Goal: Find specific page/section: Find specific page/section

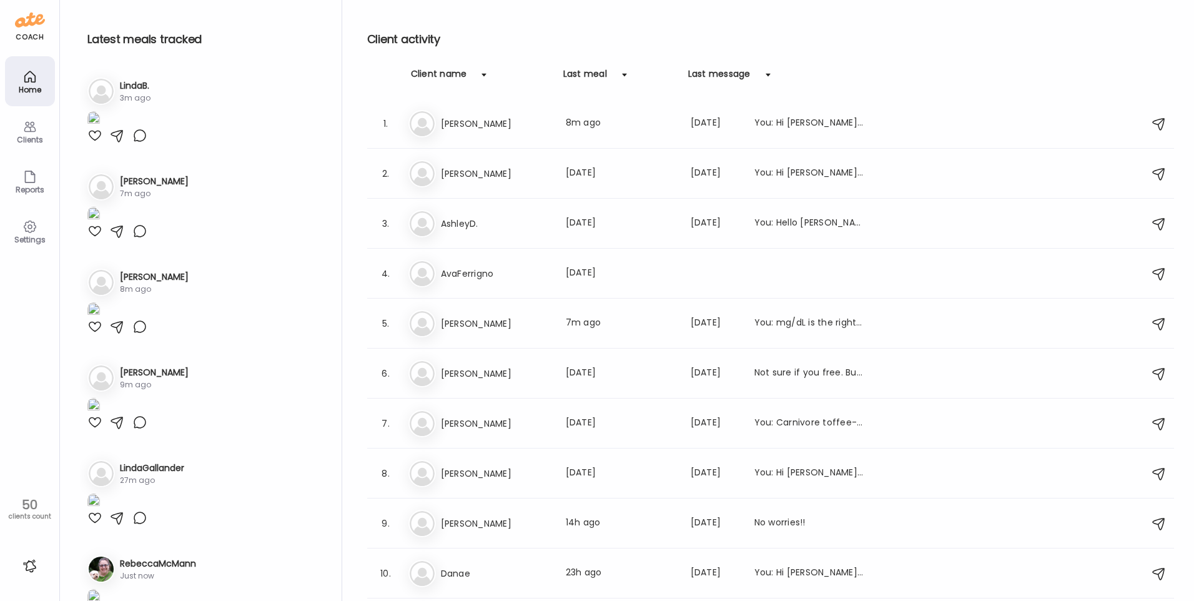
scroll to position [937, 0]
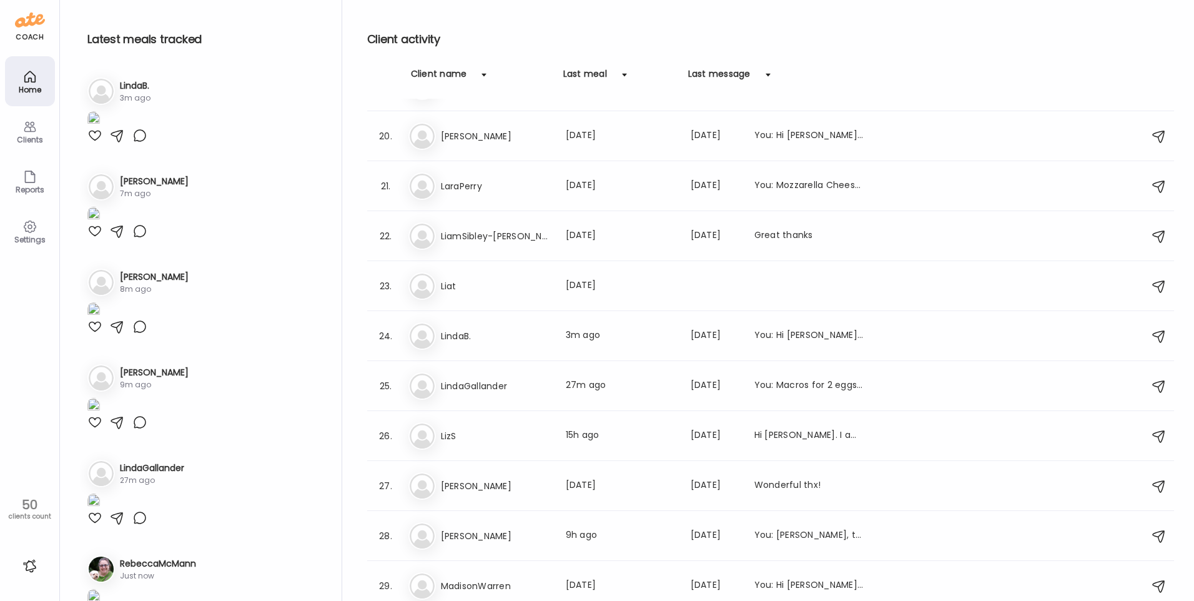
click at [89, 143] on div at bounding box center [94, 135] width 15 height 15
click at [100, 128] on img at bounding box center [93, 119] width 12 height 17
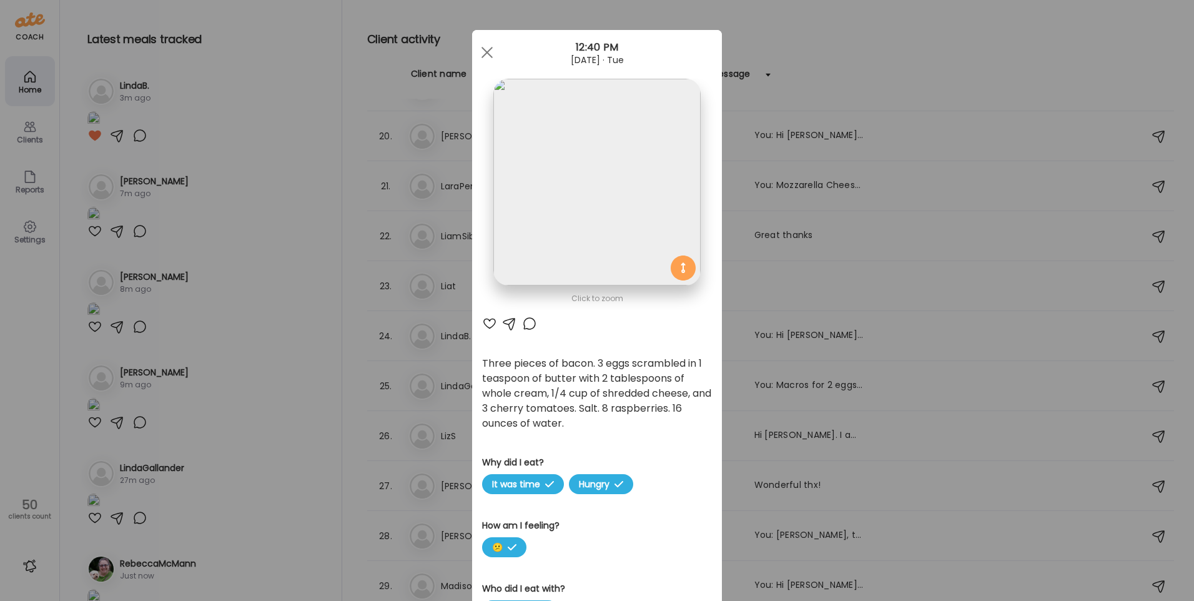
click at [527, 209] on img at bounding box center [597, 182] width 207 height 207
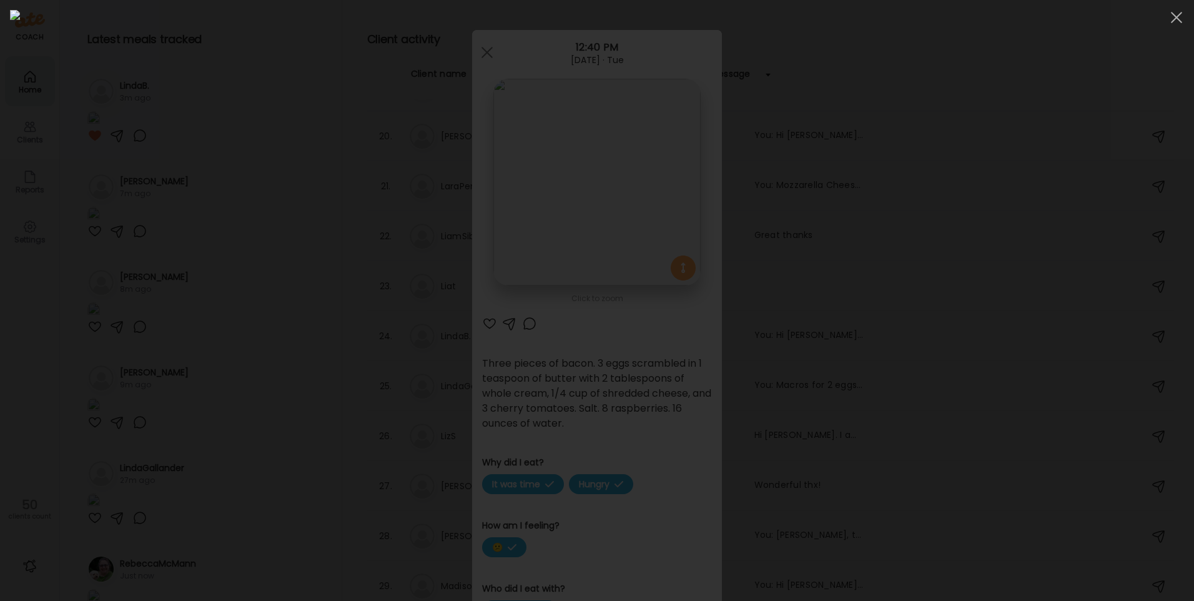
click at [239, 360] on div at bounding box center [597, 300] width 1174 height 581
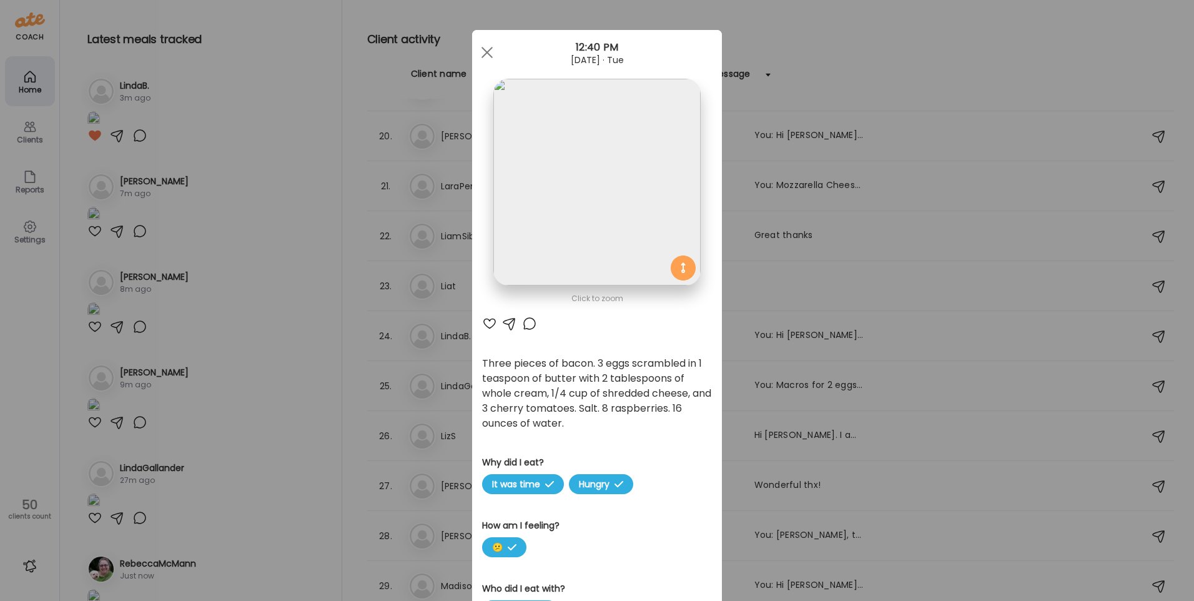
click at [409, 594] on div "Ate Coach Dashboard Wahoo! It’s official Take a moment to set up your Coach Pro…" at bounding box center [597, 300] width 1194 height 601
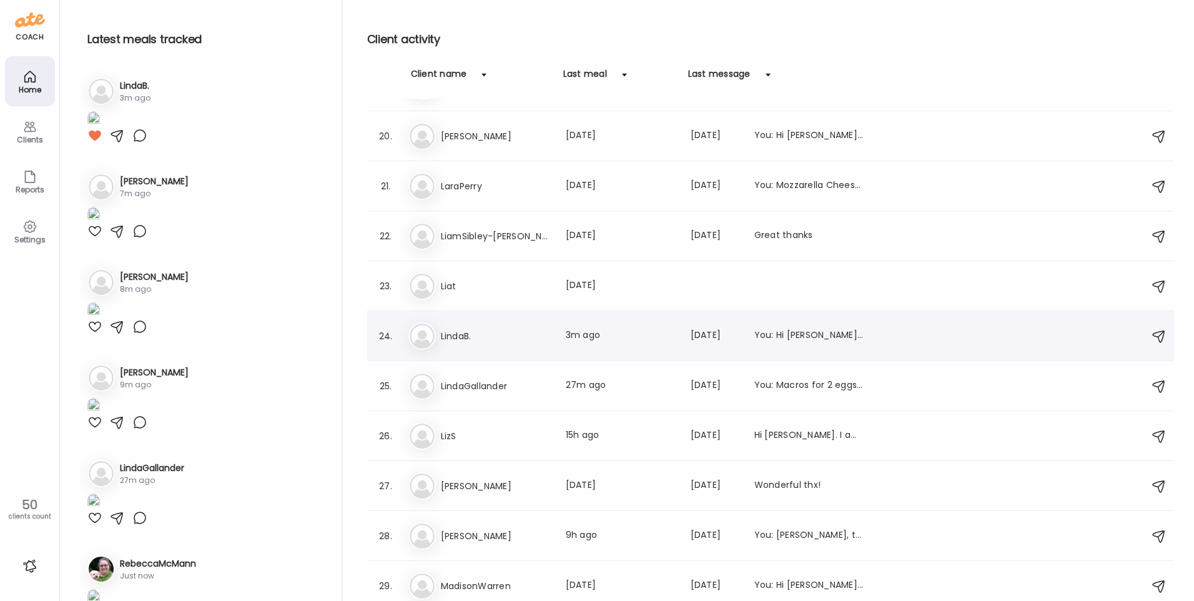
click at [535, 334] on h3 "LindaB." at bounding box center [496, 336] width 110 height 15
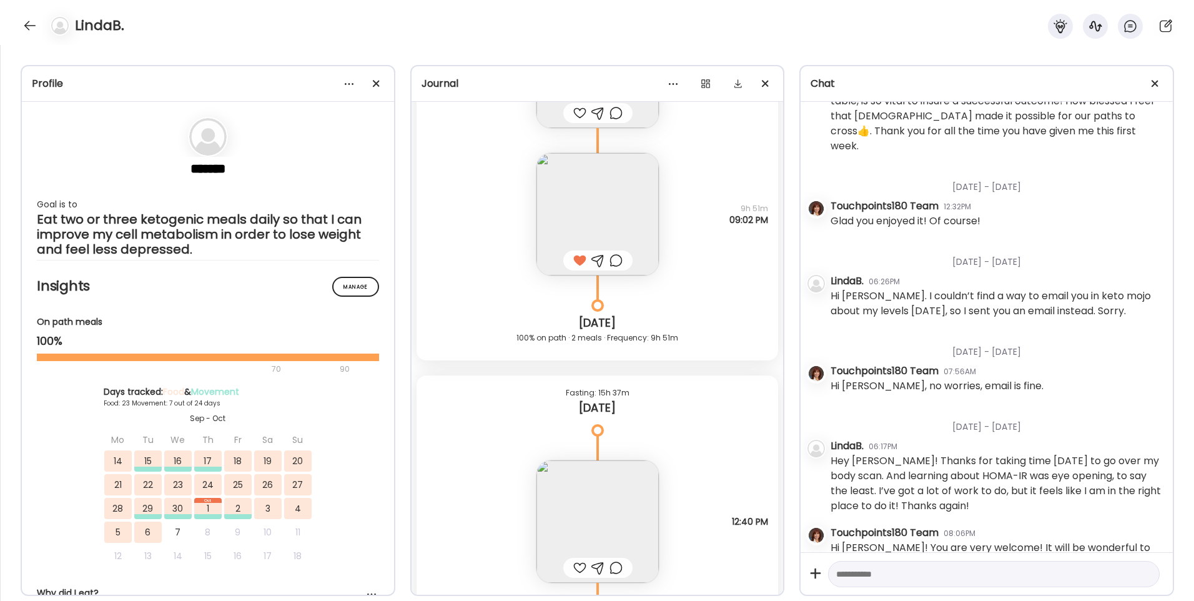
scroll to position [20340, 0]
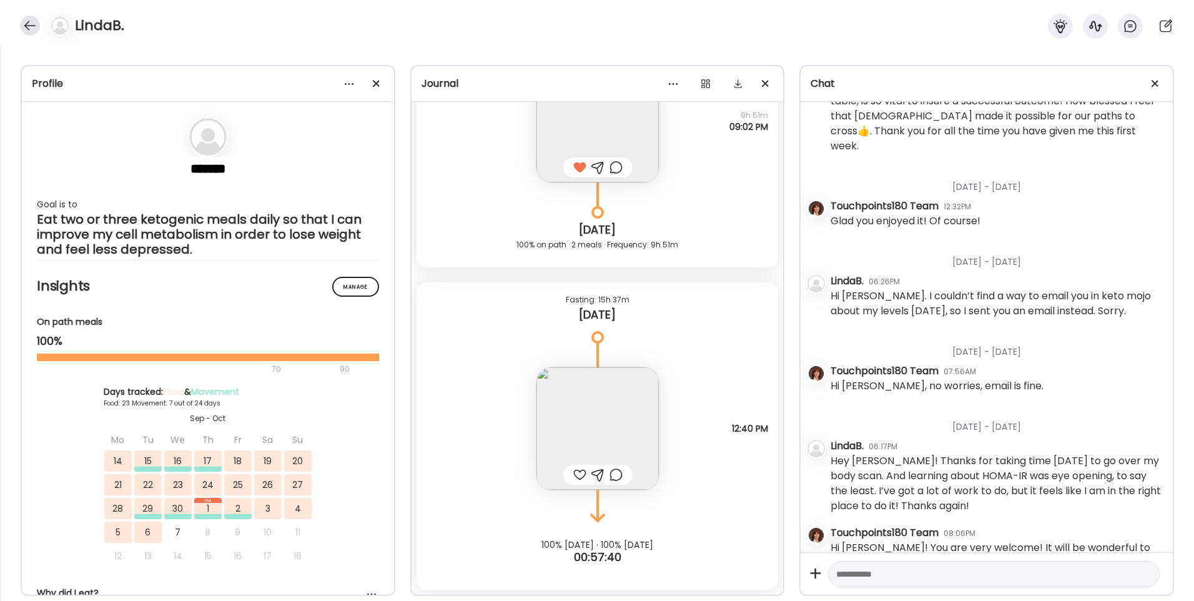
click at [26, 27] on div at bounding box center [30, 26] width 20 height 20
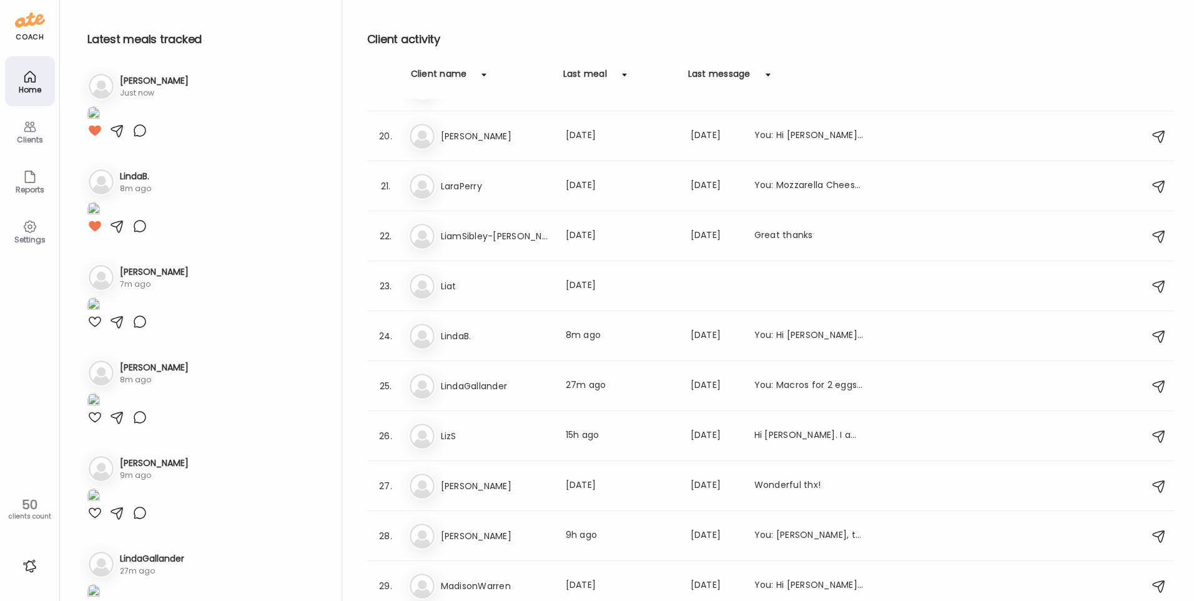
scroll to position [312, 0]
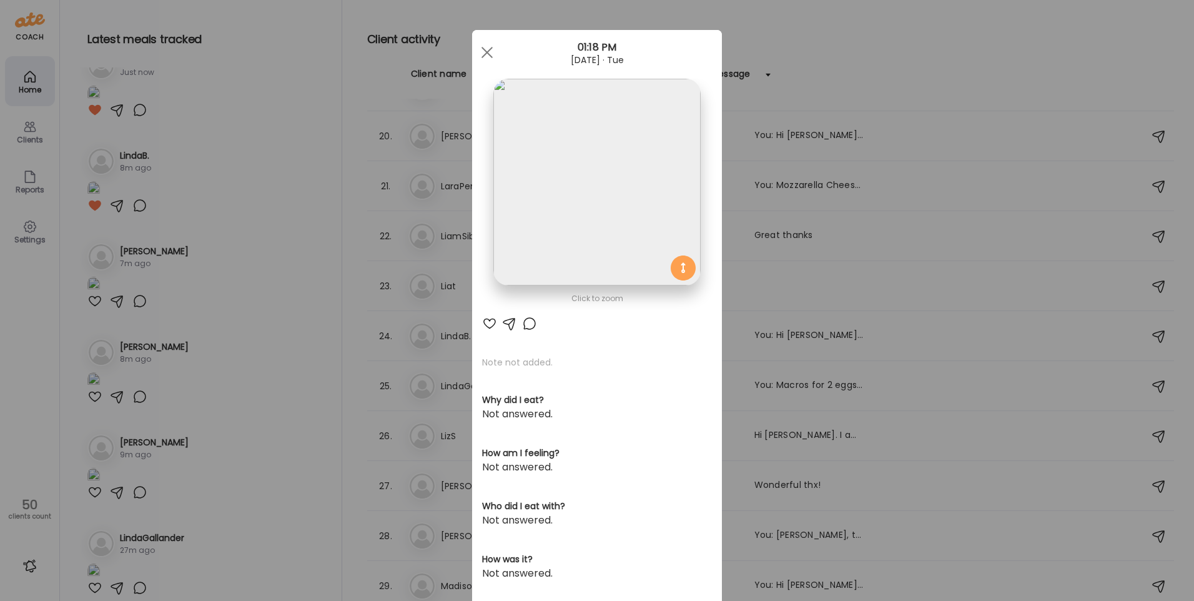
click at [565, 182] on img at bounding box center [597, 182] width 207 height 207
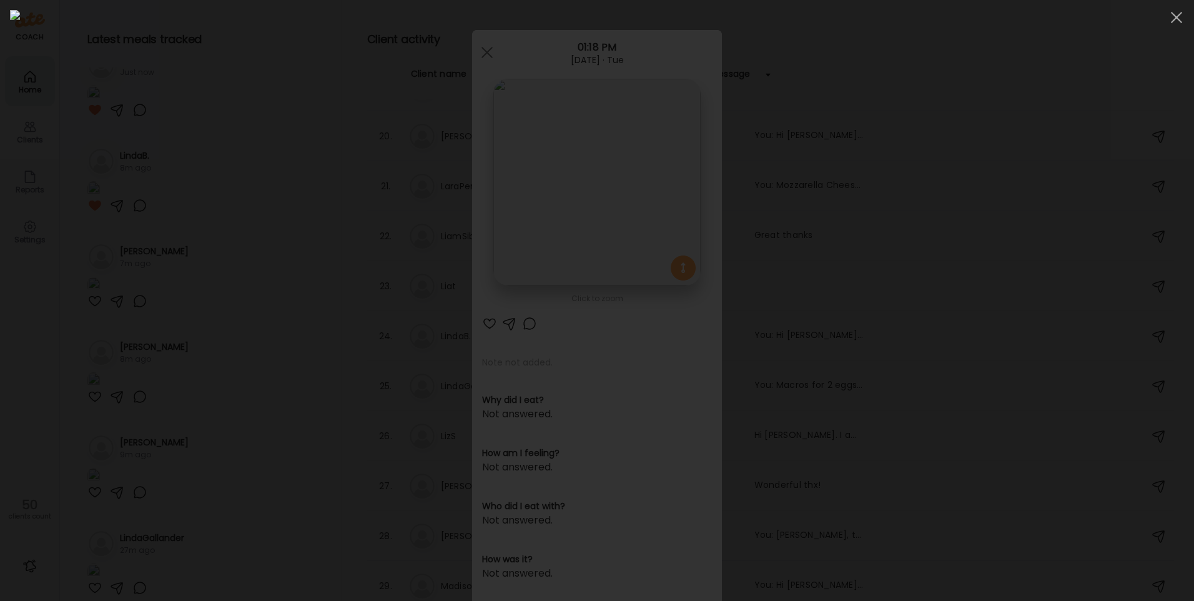
click at [259, 325] on div at bounding box center [597, 300] width 1174 height 581
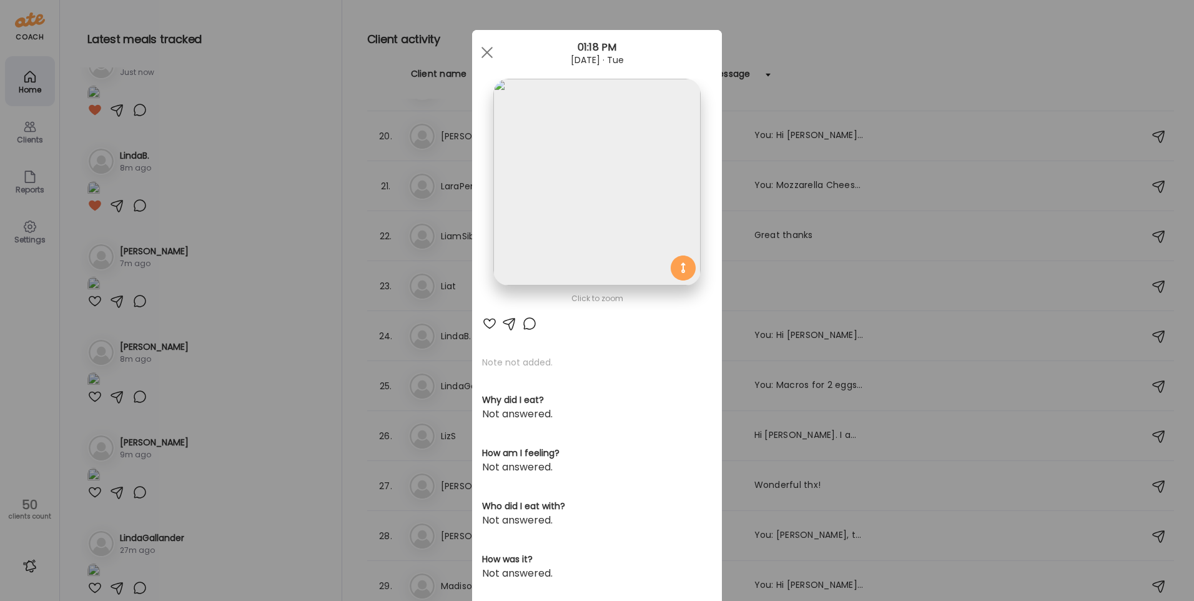
click at [274, 361] on div "Ate Coach Dashboard Wahoo! It’s official Take a moment to set up your Coach Pro…" at bounding box center [597, 300] width 1194 height 601
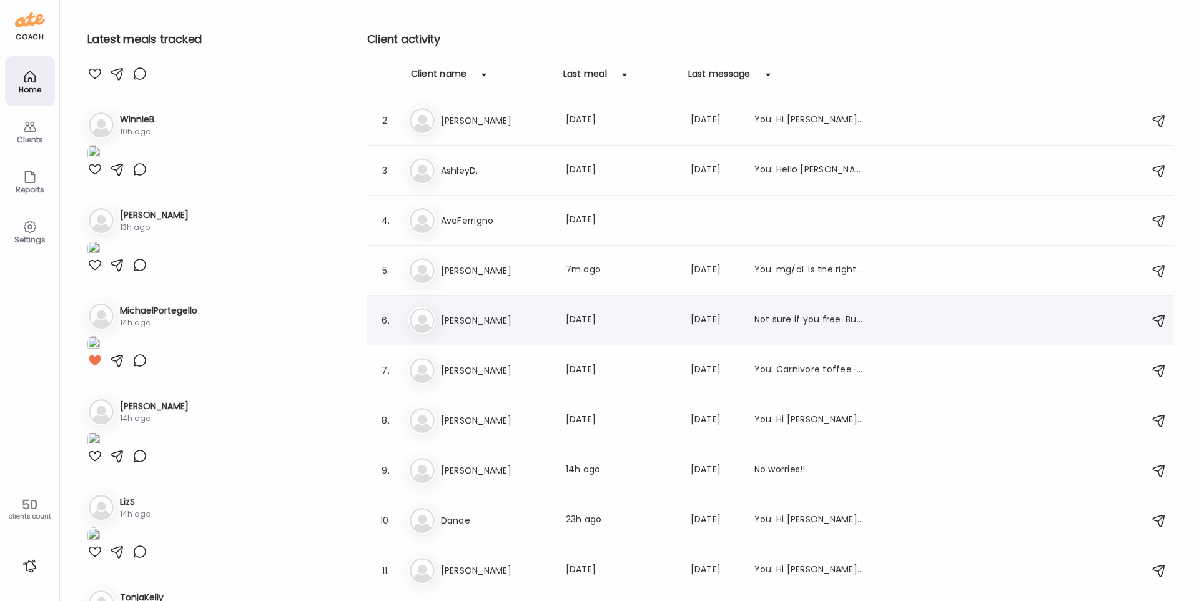
scroll to position [0, 0]
